Goal: Use online tool/utility: Utilize a website feature to perform a specific function

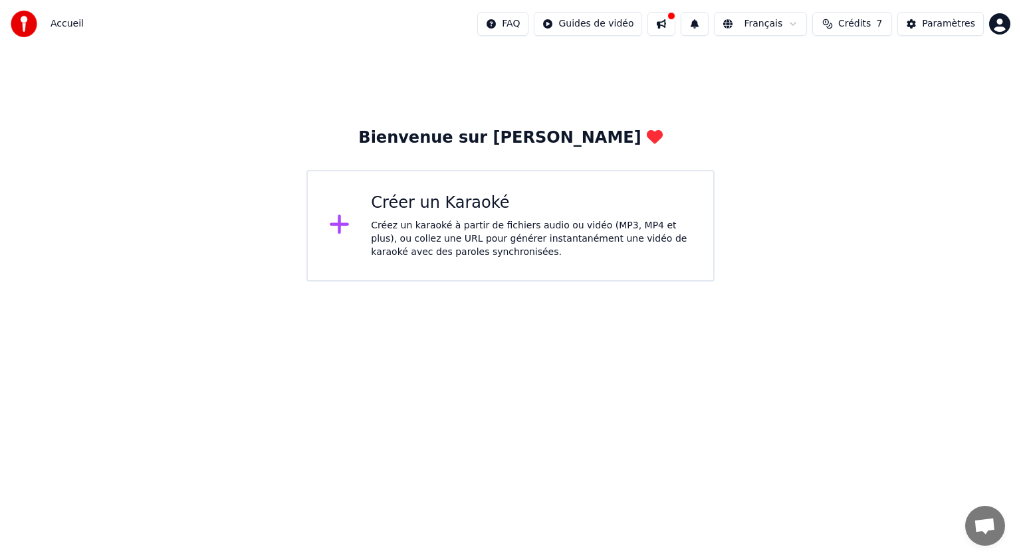
click at [524, 220] on div "Créez un karaoké à partir de fichiers audio ou vidéo (MP3, MP4 et plus), ou col…" at bounding box center [531, 239] width 321 height 40
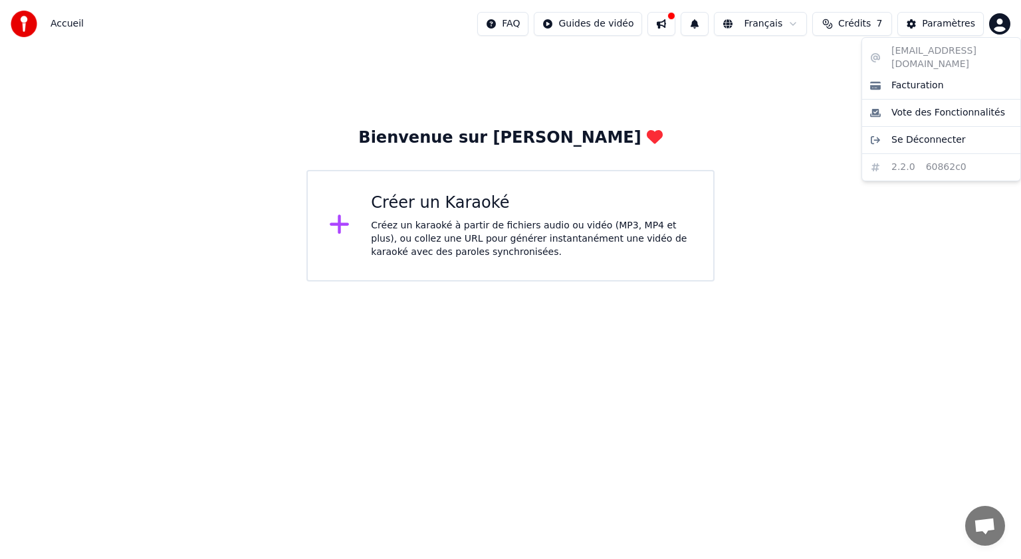
click at [998, 21] on html "Accueil FAQ Guides de vidéo Français Crédits 7 Paramètres Bienvenue sur Youka C…" at bounding box center [510, 141] width 1021 height 282
click at [785, 126] on html "Accueil FAQ Guides de vidéo Français Crédits 7 Paramètres Bienvenue sur Youka C…" at bounding box center [510, 141] width 1021 height 282
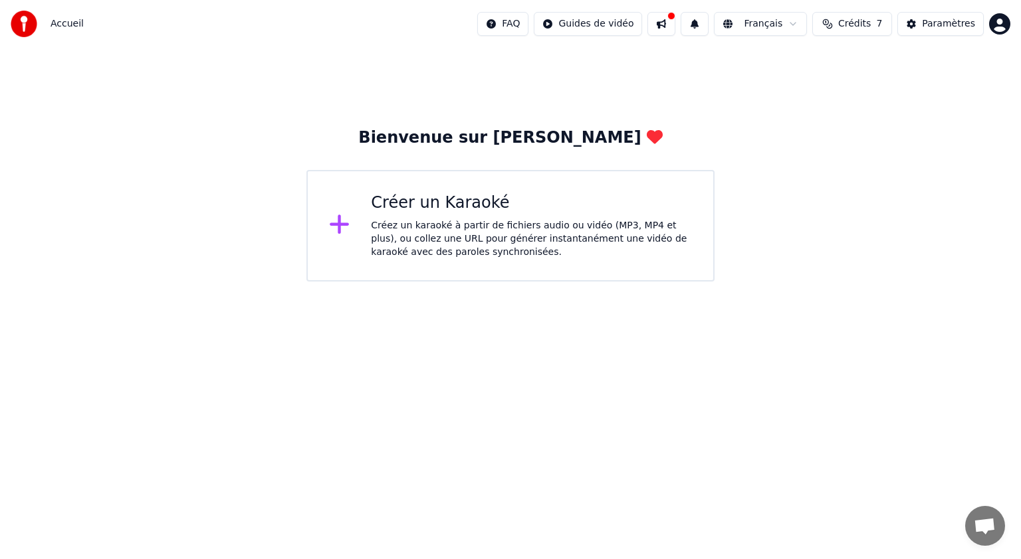
click at [443, 231] on div "Créez un karaoké à partir de fichiers audio ou vidéo (MP3, MP4 et plus), ou col…" at bounding box center [531, 239] width 321 height 40
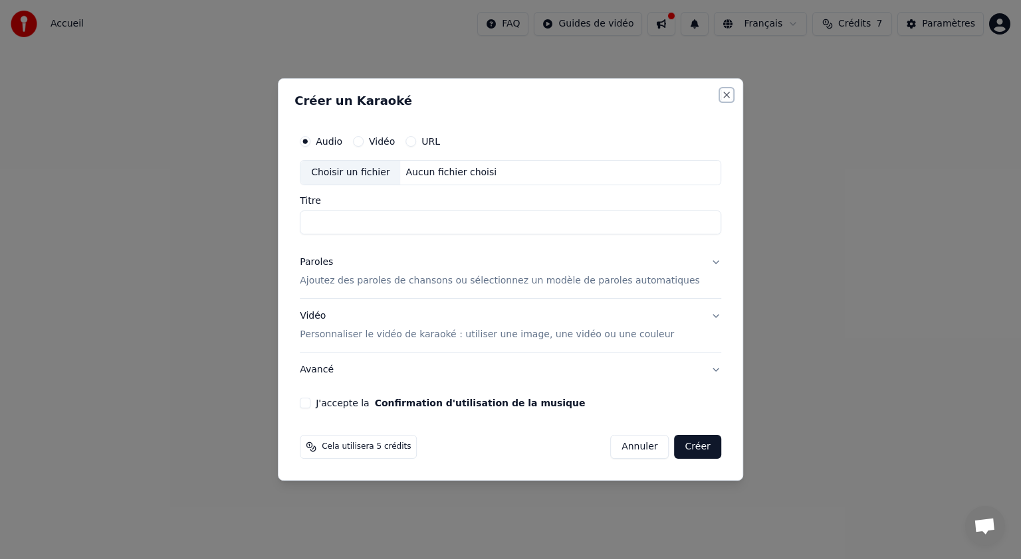
click at [721, 93] on button "Close" at bounding box center [726, 95] width 11 height 11
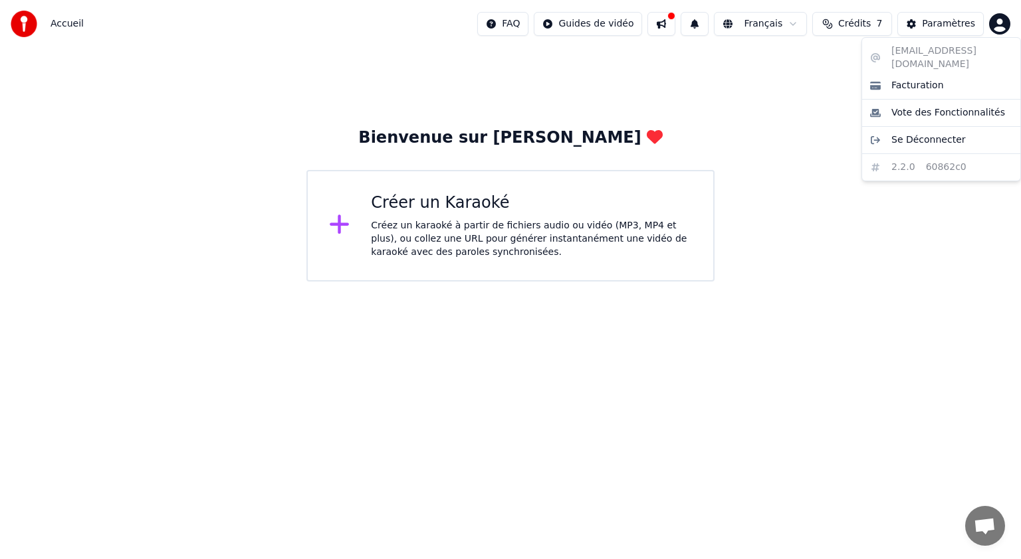
click at [993, 29] on html "Accueil FAQ Guides de vidéo Français Crédits 7 Paramètres Bienvenue sur Youka C…" at bounding box center [510, 141] width 1021 height 282
click at [728, 282] on html "Accueil FAQ Guides de vidéo Français Crédits 7 Paramètres Bienvenue sur Youka C…" at bounding box center [510, 141] width 1021 height 282
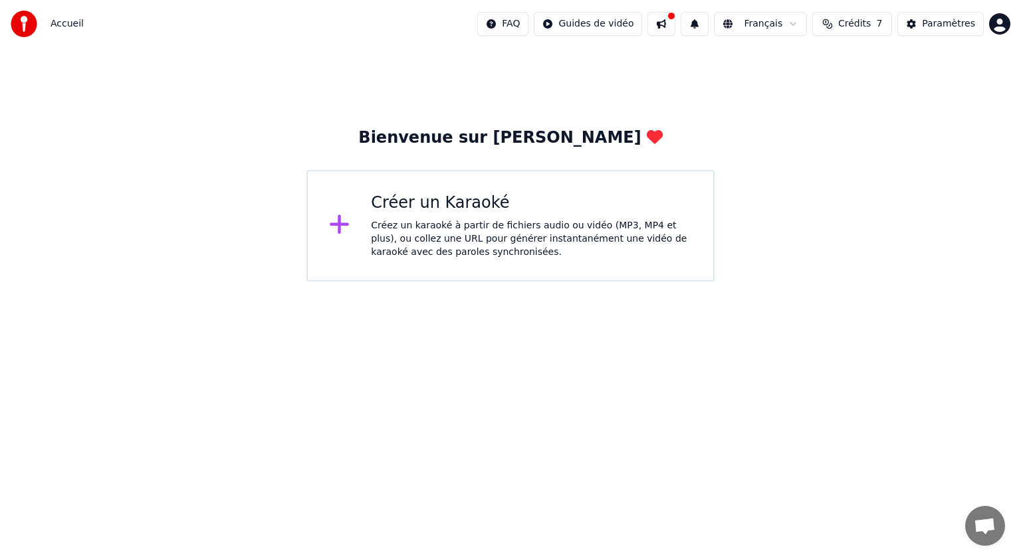
click at [332, 222] on icon at bounding box center [339, 225] width 21 height 24
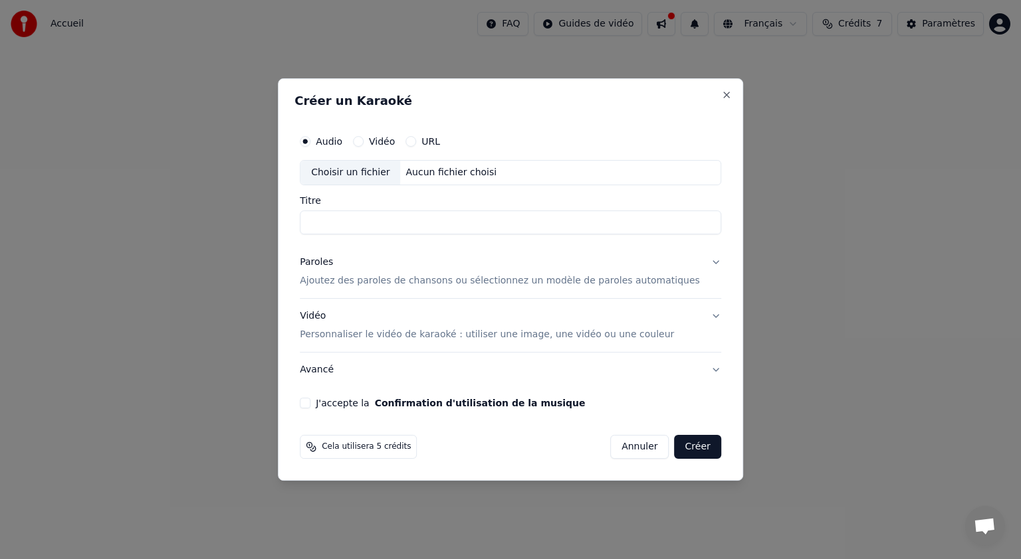
click at [377, 175] on div "Choisir un fichier" at bounding box center [350, 173] width 100 height 24
type input "**********"
click at [687, 263] on button "Paroles Ajoutez des paroles de chansons ou sélectionnez un modèle de paroles au…" at bounding box center [510, 271] width 421 height 53
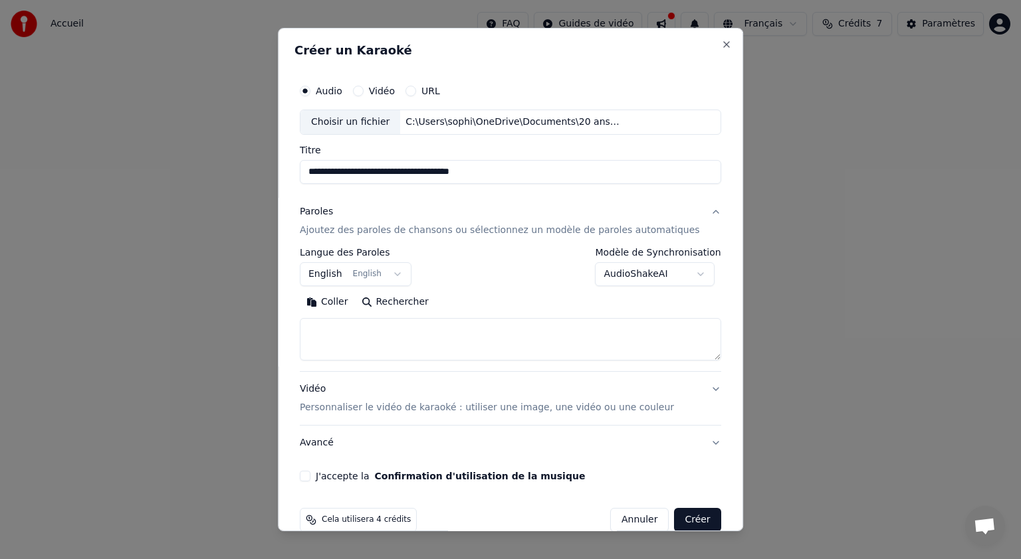
scroll to position [21, 0]
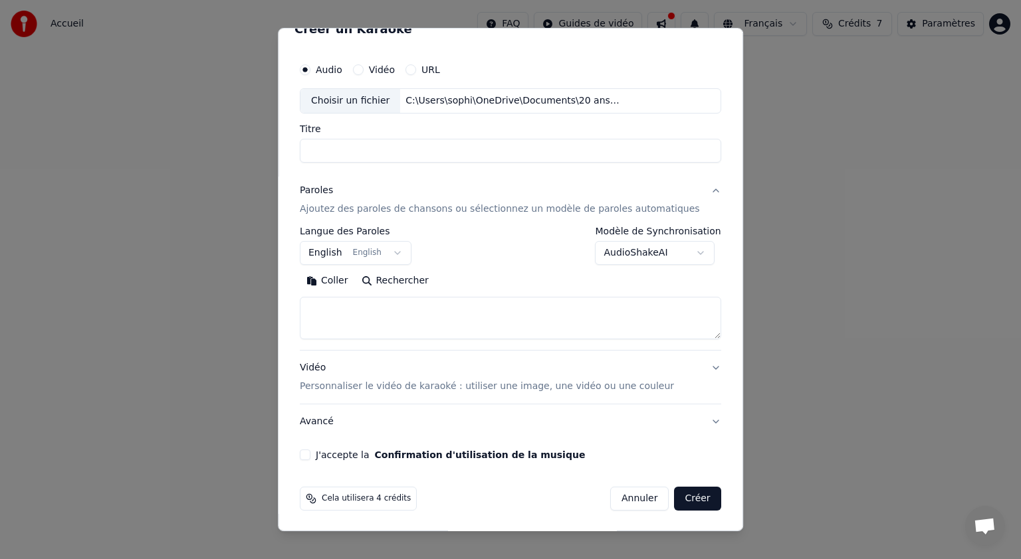
select select
